Goal: Entertainment & Leisure: Consume media (video, audio)

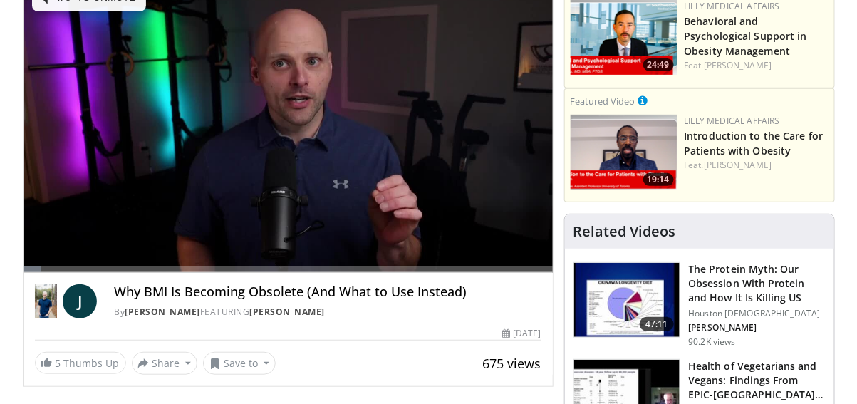
scroll to position [158, 0]
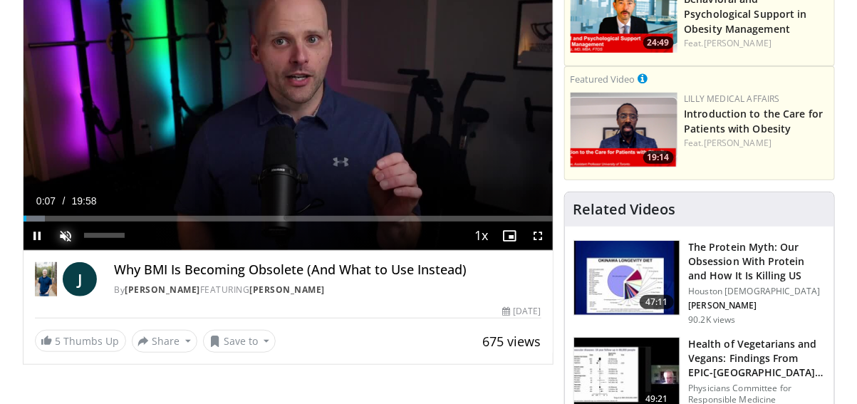
click at [66, 238] on span "Video Player" at bounding box center [66, 236] width 28 height 28
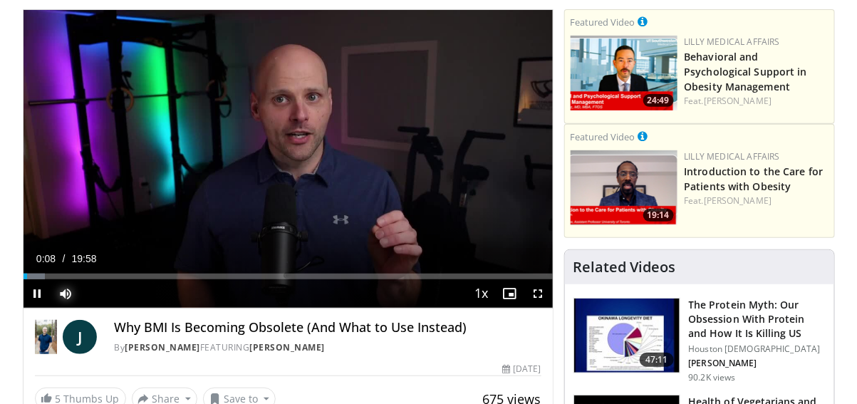
scroll to position [79, 0]
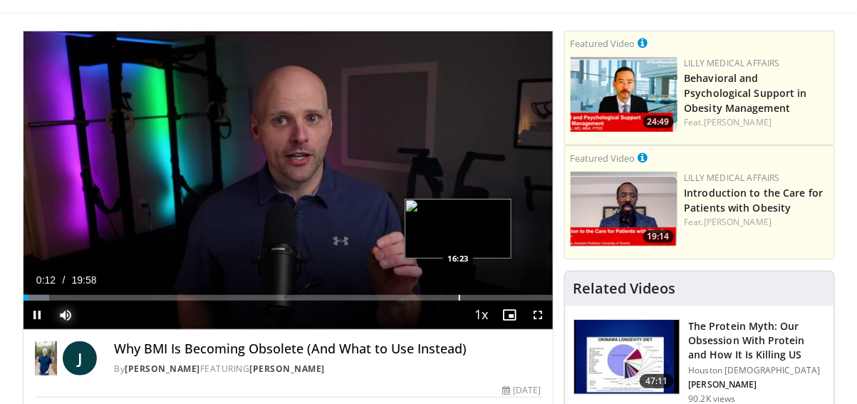
click at [459, 295] on div "Progress Bar" at bounding box center [459, 298] width 1 height 6
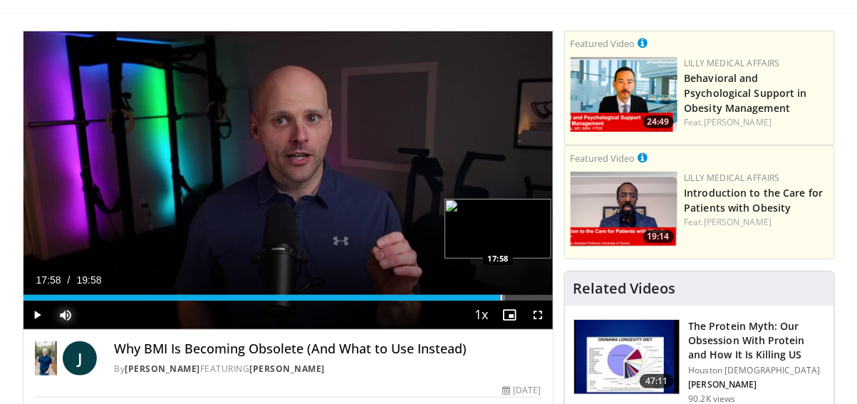
click at [501, 295] on div "Progress Bar" at bounding box center [501, 298] width 1 height 6
click at [516, 295] on div "Progress Bar" at bounding box center [510, 298] width 43 height 6
